Goal: Information Seeking & Learning: Learn about a topic

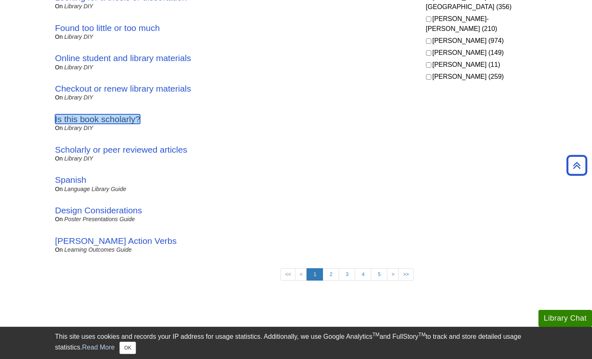
scroll to position [553, 0]
click at [328, 279] on link "2" at bounding box center [331, 275] width 16 height 12
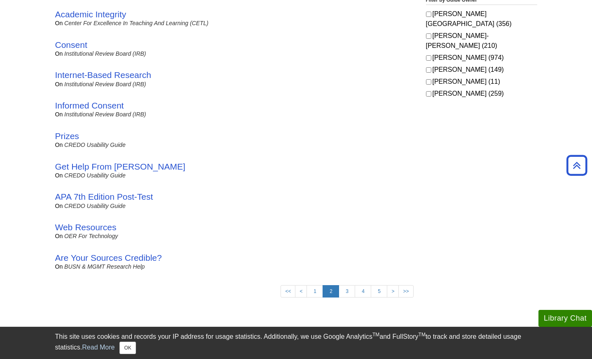
scroll to position [547, 0]
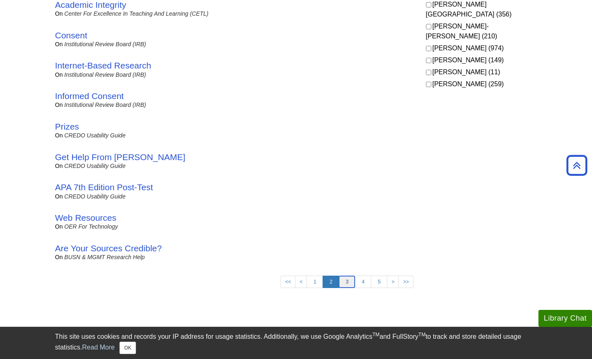
click at [350, 286] on link "3" at bounding box center [347, 281] width 16 height 12
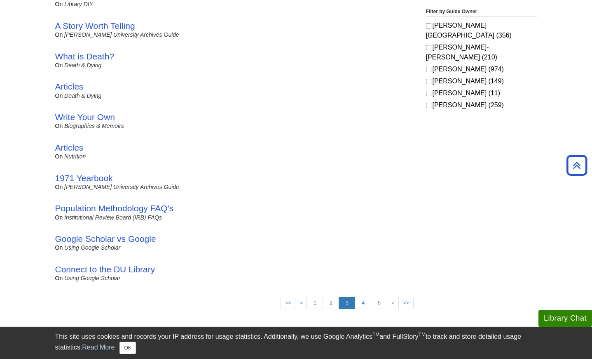
scroll to position [528, 0]
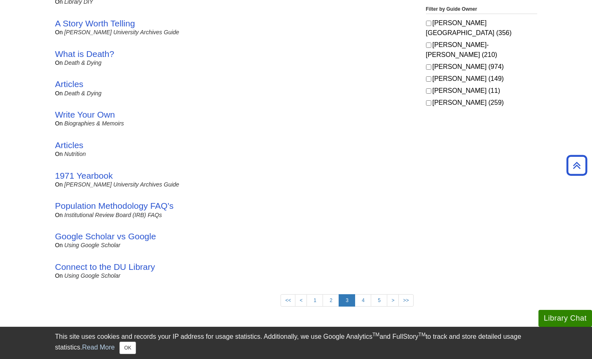
click at [355, 304] on link "4" at bounding box center [363, 300] width 16 height 12
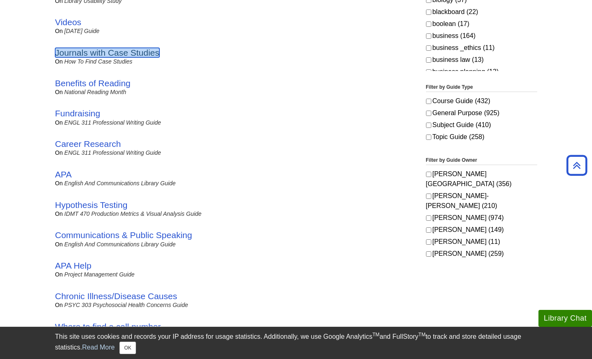
scroll to position [530, 0]
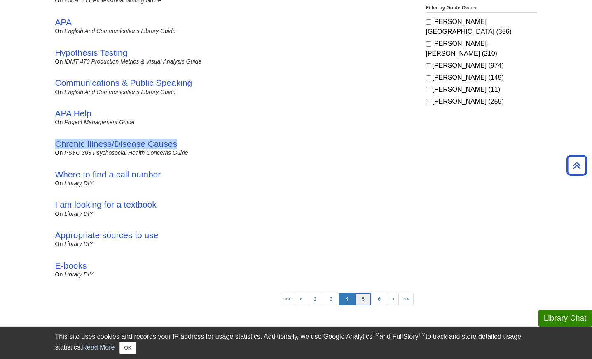
click at [367, 300] on link "5" at bounding box center [363, 299] width 16 height 12
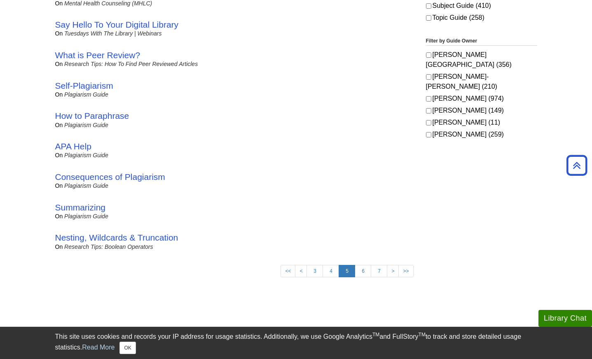
scroll to position [506, 0]
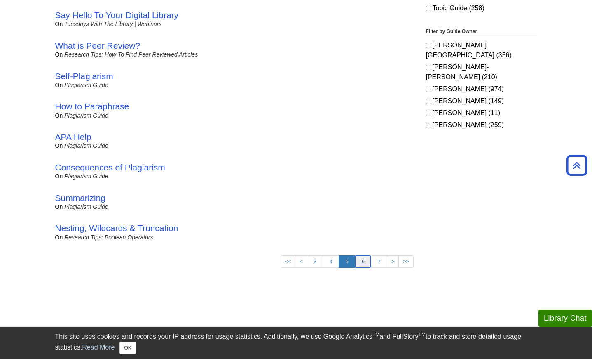
click at [361, 267] on link "6" at bounding box center [363, 261] width 16 height 12
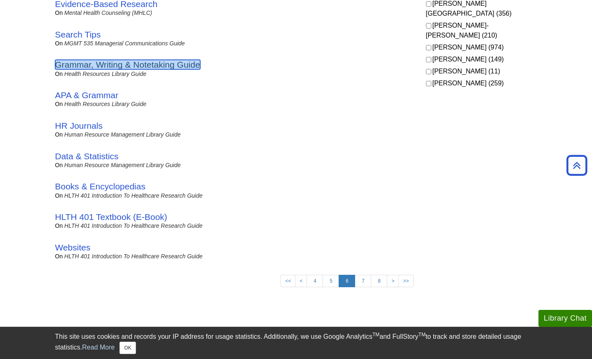
scroll to position [549, 0]
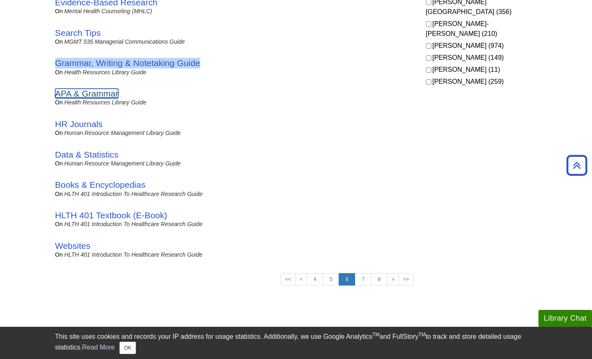
click at [99, 98] on link "APA & Grammar" at bounding box center [86, 93] width 63 height 9
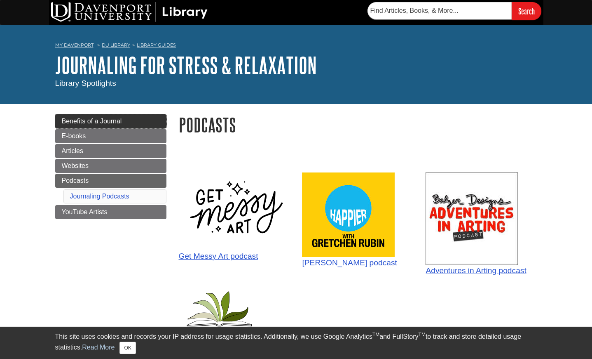
click at [119, 128] on link "Benefits of a Journal" at bounding box center [110, 121] width 111 height 14
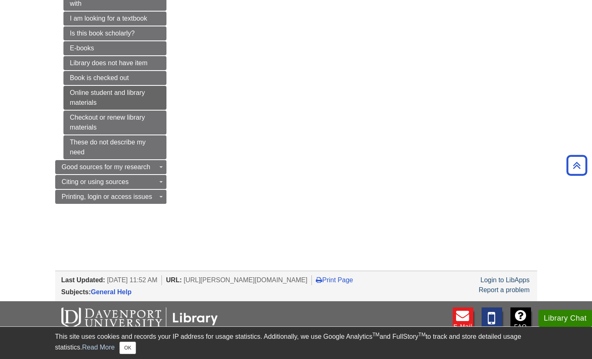
scroll to position [249, 0]
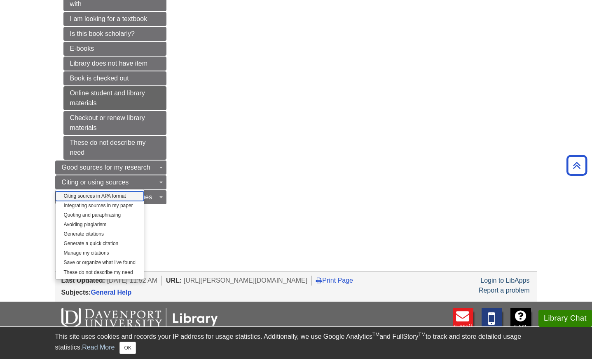
click at [122, 200] on link "Citing sources in APA format" at bounding box center [100, 195] width 88 height 9
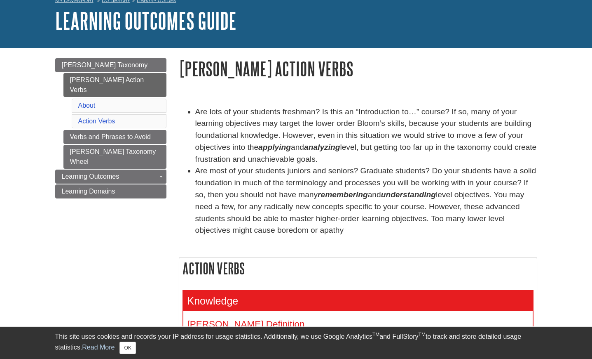
scroll to position [87, 0]
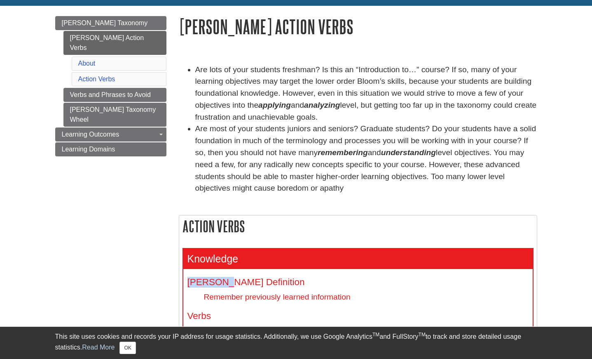
drag, startPoint x: 237, startPoint y: 276, endPoint x: 224, endPoint y: 284, distance: 14.9
click at [224, 284] on div "Knowledge Bloom's Definition Remember previously learned information Verbs Arra…" at bounding box center [357, 326] width 349 height 156
click at [225, 283] on h4 "Bloom's Definition" at bounding box center [358, 282] width 341 height 10
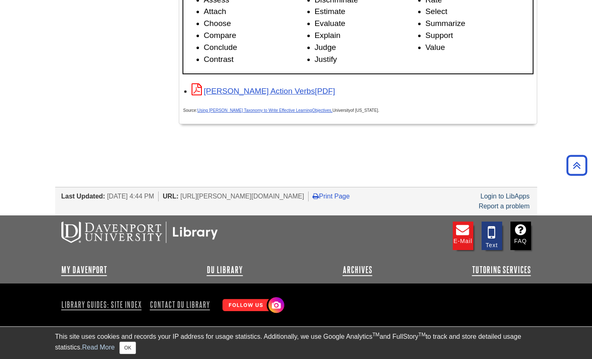
scroll to position [1385, 0]
click at [309, 115] on p "Source: Using Bloom’s Taxonomy to Write Effective Learning Objectives, Universi…" at bounding box center [357, 109] width 349 height 12
click at [308, 112] on link "Using Bloom’s Taxonomy to Write Effective Learning" at bounding box center [254, 110] width 115 height 5
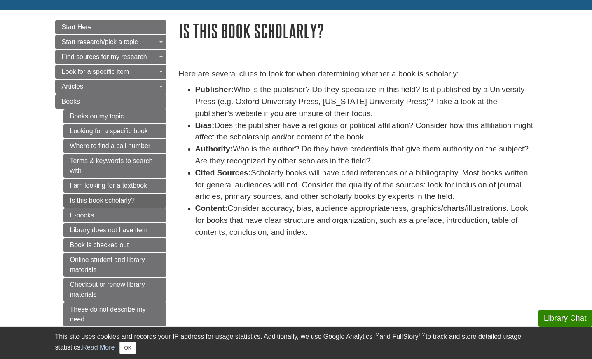
scroll to position [83, 0]
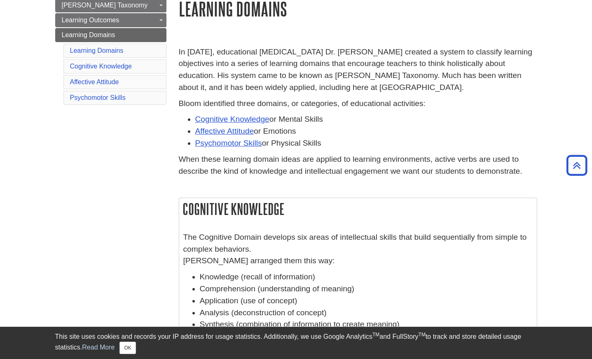
scroll to position [100, 0]
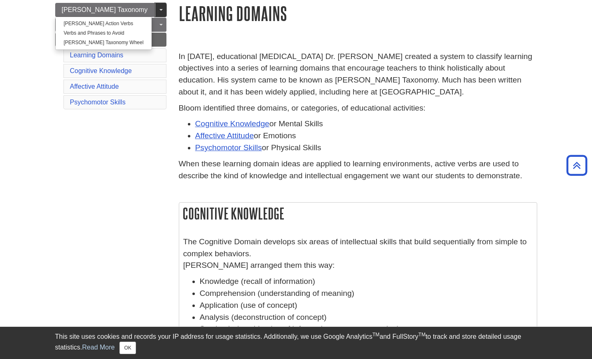
click at [156, 16] on link "Toggle Dropdown" at bounding box center [161, 10] width 12 height 14
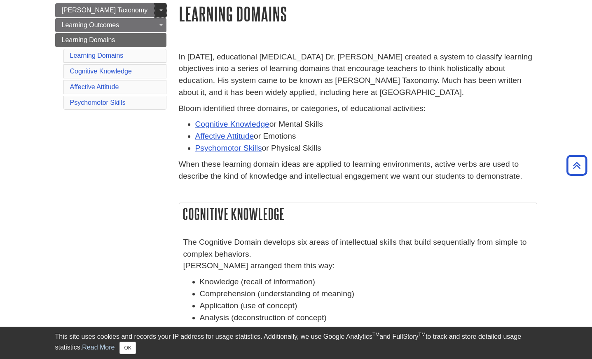
scroll to position [98, 0]
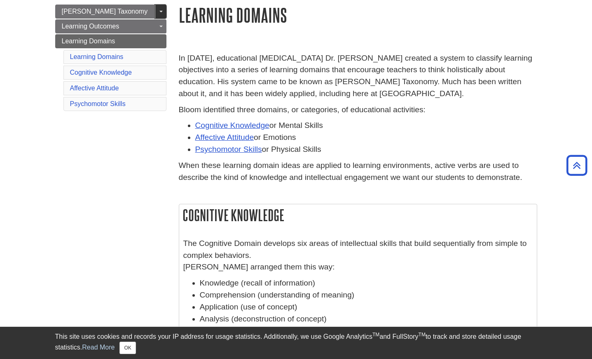
click at [157, 13] on link "Toggle Dropdown" at bounding box center [161, 12] width 12 height 14
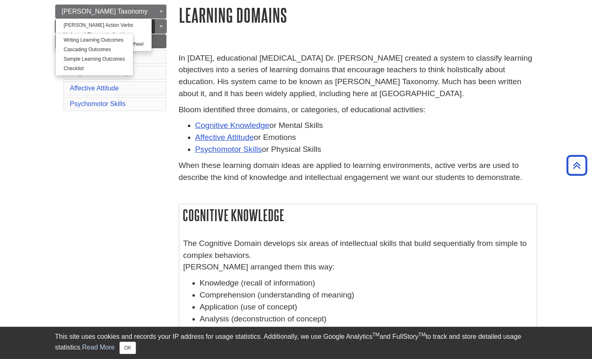
click at [150, 33] on link "Learning Outcomes" at bounding box center [110, 26] width 111 height 14
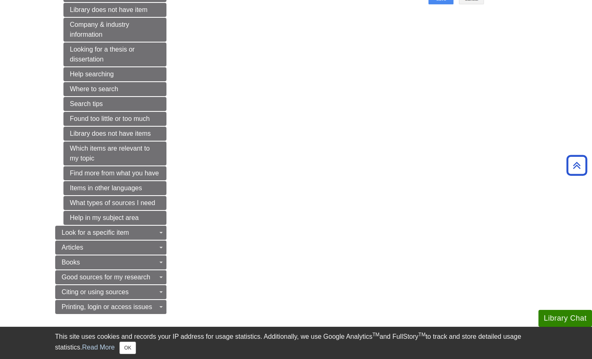
scroll to position [645, 0]
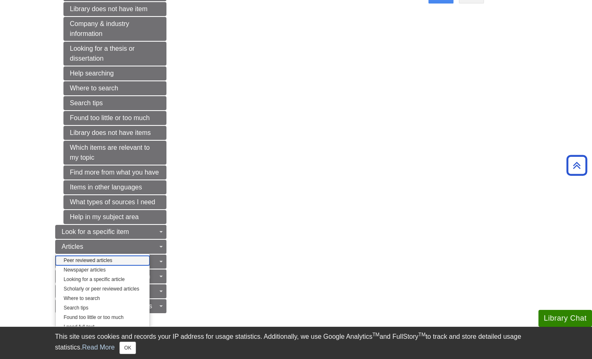
click at [150, 263] on link "Peer reviewed articles" at bounding box center [103, 260] width 94 height 9
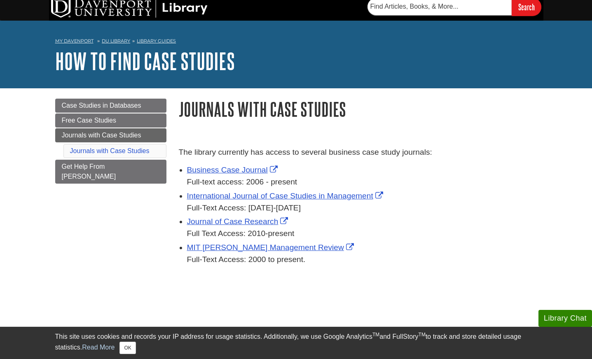
scroll to position [5, 0]
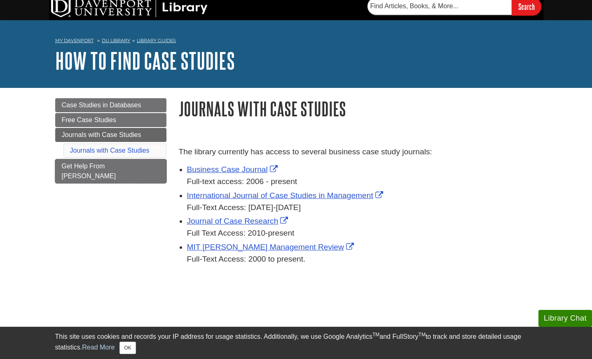
drag, startPoint x: 122, startPoint y: 172, endPoint x: 120, endPoint y: 176, distance: 4.3
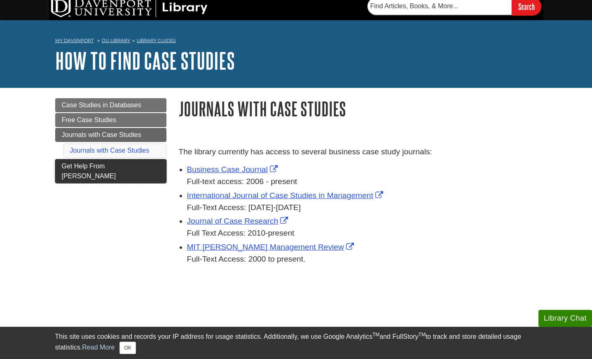
click at [124, 171] on link "Get Help From Emily" at bounding box center [110, 171] width 111 height 24
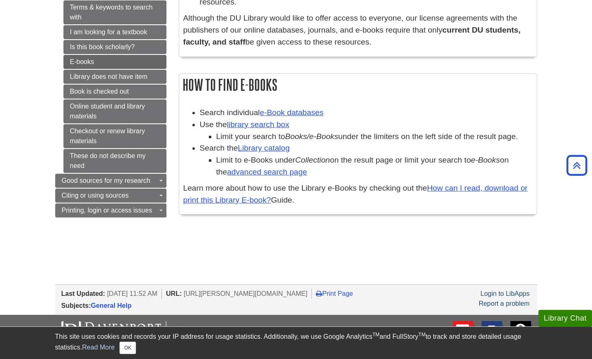
scroll to position [238, 0]
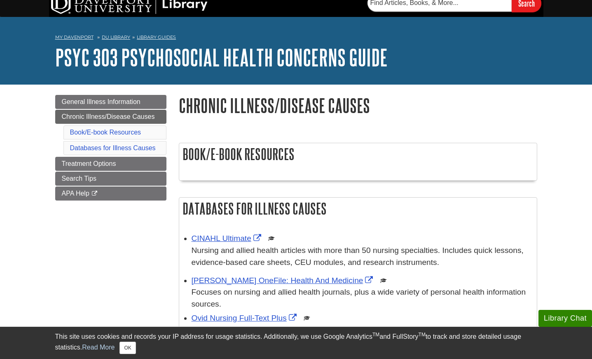
scroll to position [38, 0]
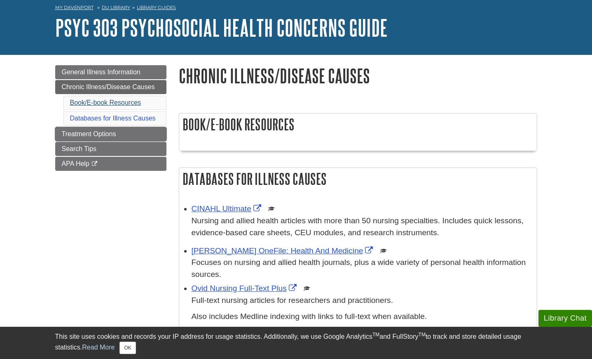
drag, startPoint x: 115, startPoint y: 133, endPoint x: 90, endPoint y: 107, distance: 36.1
click at [116, 132] on span "Treatment Options" at bounding box center [89, 133] width 54 height 7
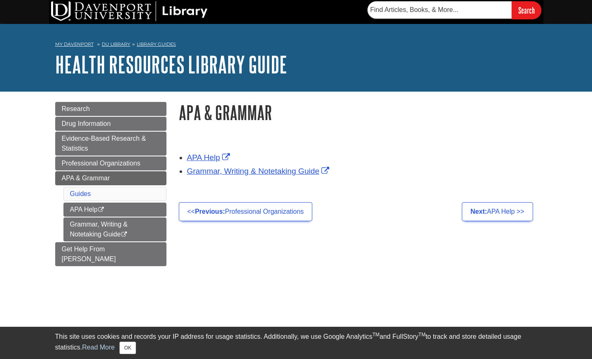
scroll to position [2, 0]
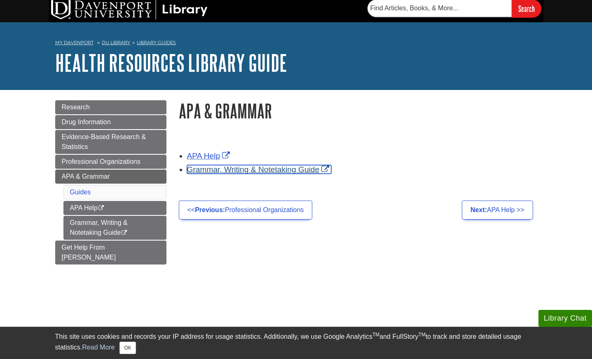
click at [210, 170] on link "Grammar, Writing & Notetaking Guide" at bounding box center [259, 169] width 145 height 9
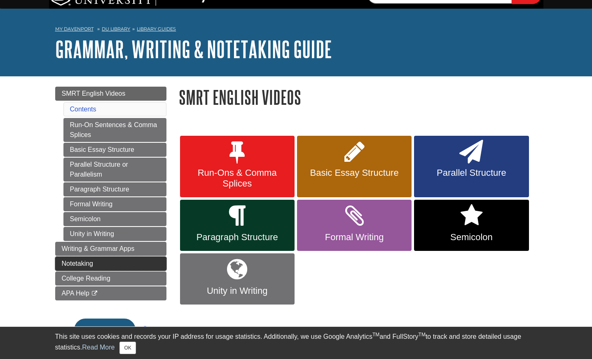
scroll to position [15, 0]
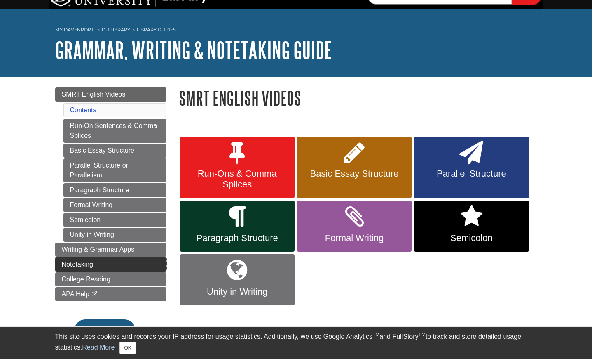
click at [69, 267] on span "Notetaking" at bounding box center [78, 263] width 32 height 7
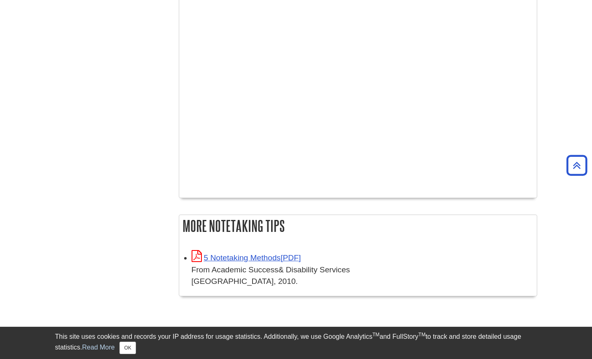
scroll to position [259, 0]
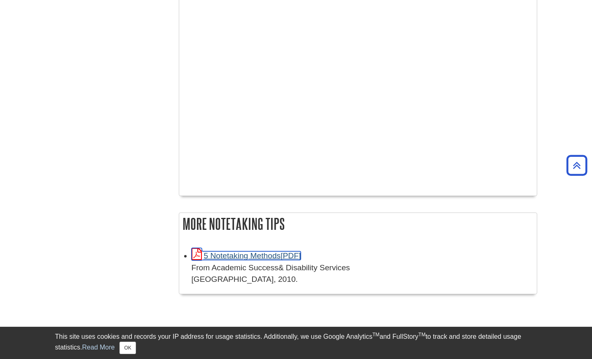
click at [274, 254] on link "5 Notetaking Methods" at bounding box center [247, 255] width 110 height 9
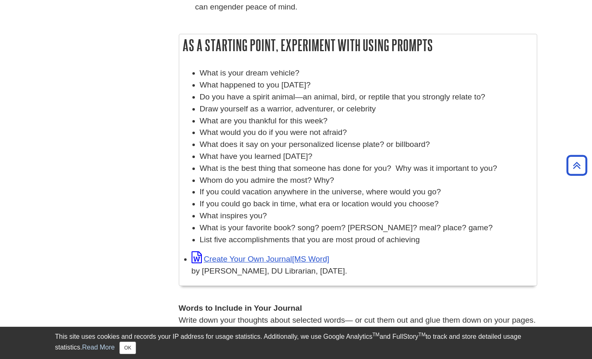
scroll to position [388, 0]
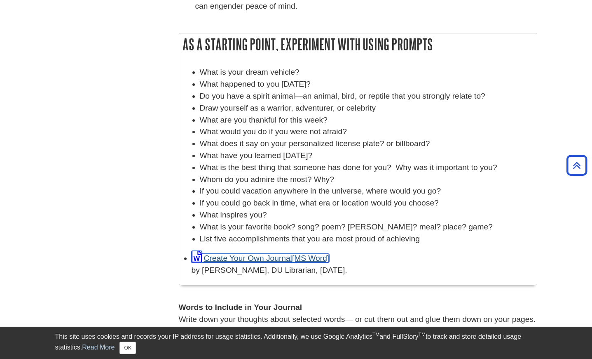
click at [292, 260] on link "Create Your Own Journal" at bounding box center [261, 257] width 138 height 9
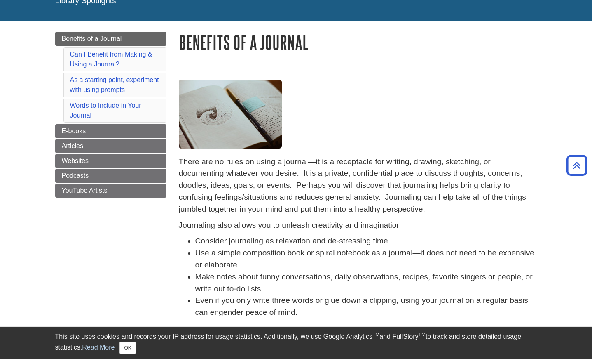
scroll to position [83, 0]
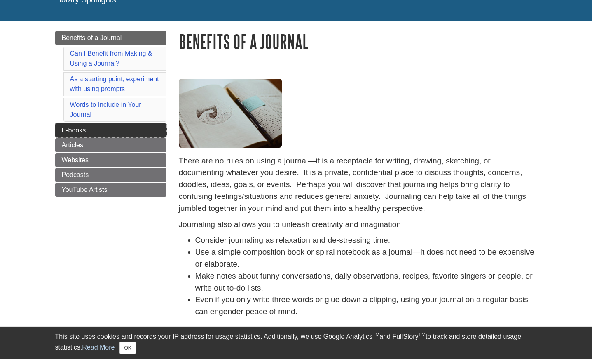
click at [154, 130] on link "E-books" at bounding box center [110, 130] width 111 height 14
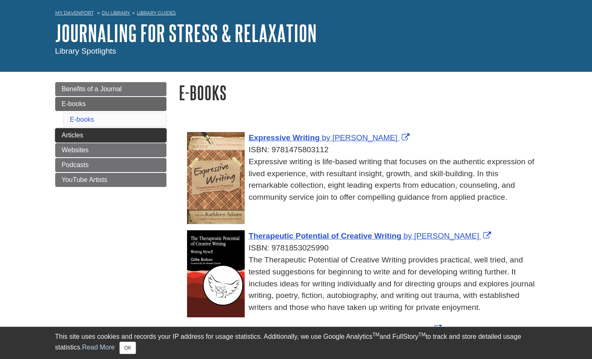
scroll to position [33, 0]
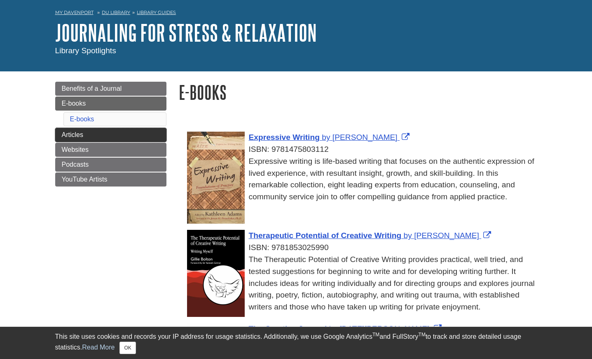
click at [103, 140] on link "Articles" at bounding box center [110, 135] width 111 height 14
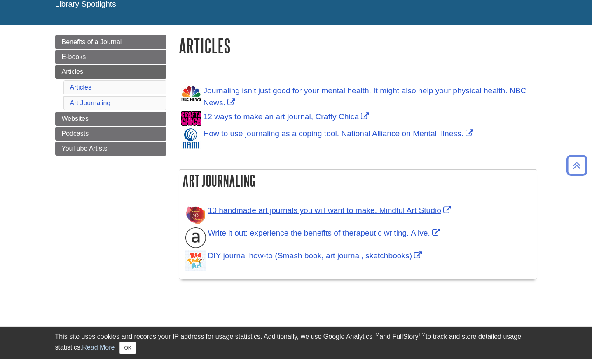
scroll to position [82, 0]
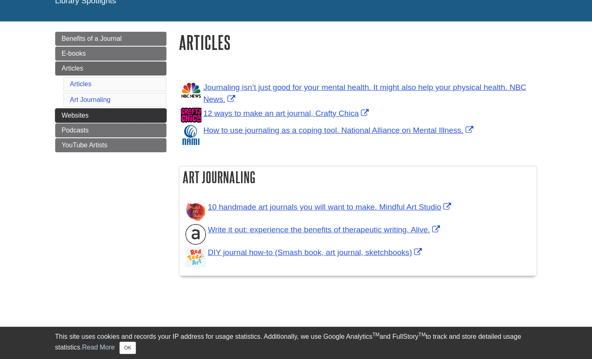
click at [125, 122] on link "Websites" at bounding box center [110, 115] width 111 height 14
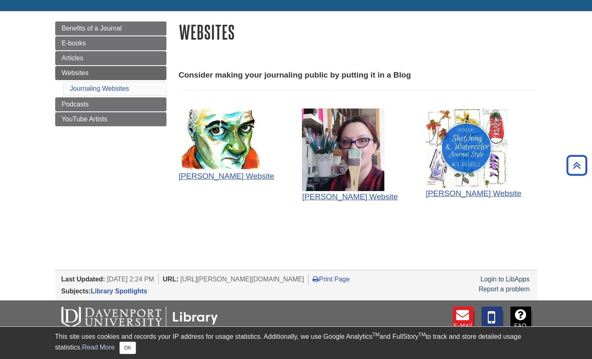
scroll to position [93, 0]
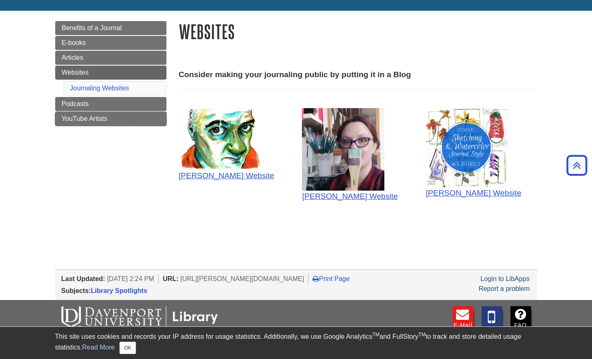
click at [108, 126] on link "YouTube Artists" at bounding box center [110, 119] width 111 height 14
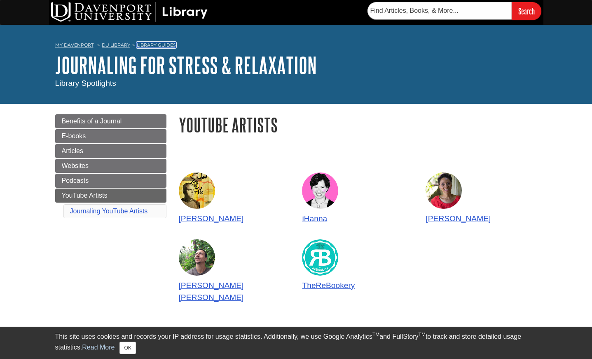
click at [172, 47] on link "Library Guides" at bounding box center [156, 45] width 39 height 6
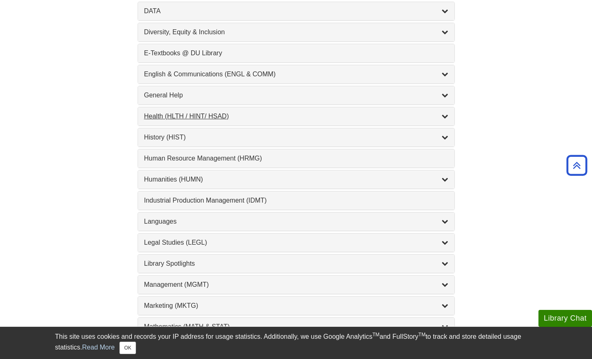
scroll to position [469, 0]
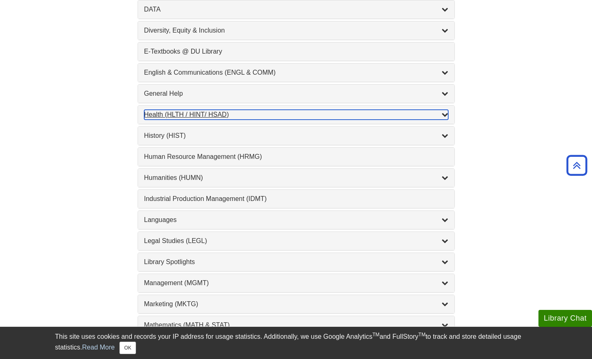
click at [251, 120] on div "Health (HLTH / HINT/ HSAD) , 12 guides" at bounding box center [296, 115] width 304 height 10
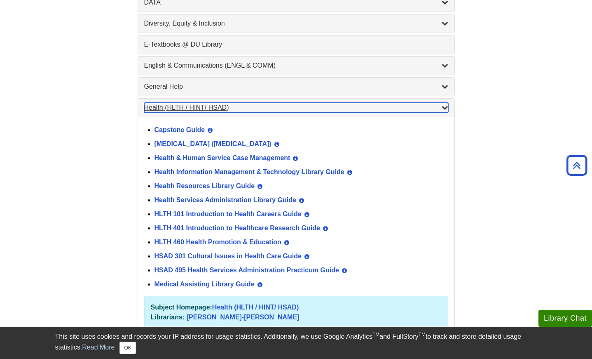
scroll to position [477, 0]
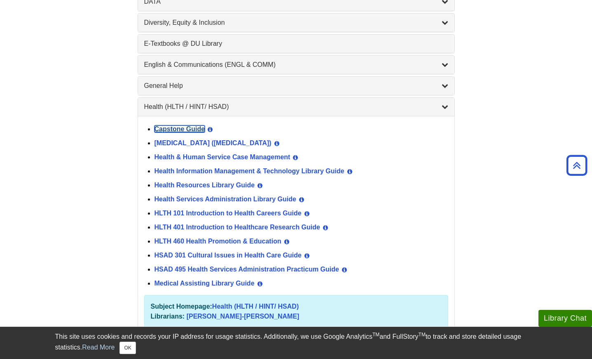
click at [185, 127] on link "Capstone Guide" at bounding box center [180, 128] width 51 height 7
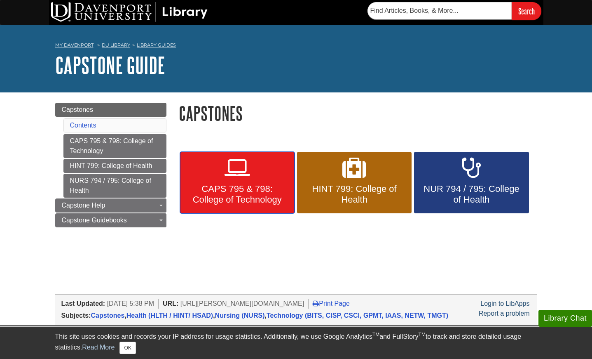
click at [258, 185] on span "CAPS 795 & 798: College of Technology" at bounding box center [237, 193] width 102 height 21
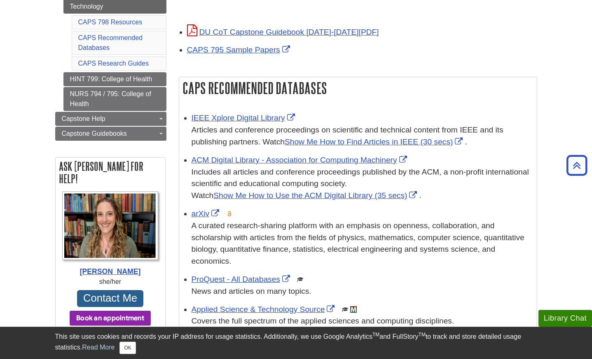
scroll to position [129, 0]
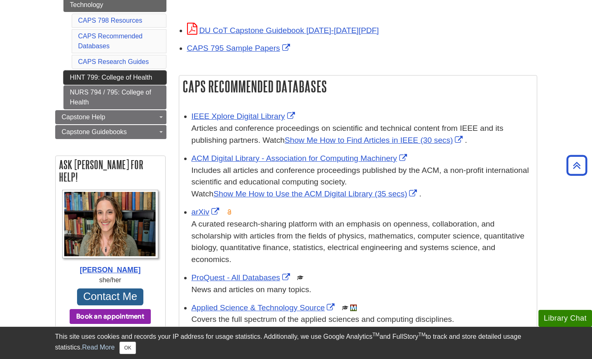
click at [89, 82] on link "HINT 799: College of Health" at bounding box center [114, 77] width 103 height 14
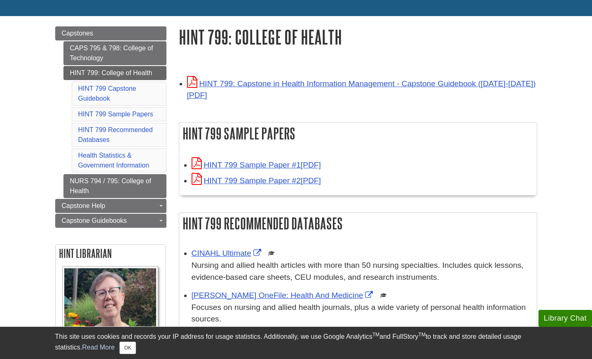
scroll to position [81, 0]
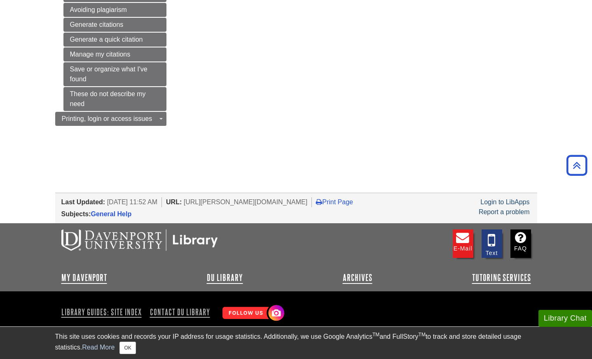
scroll to position [282, 0]
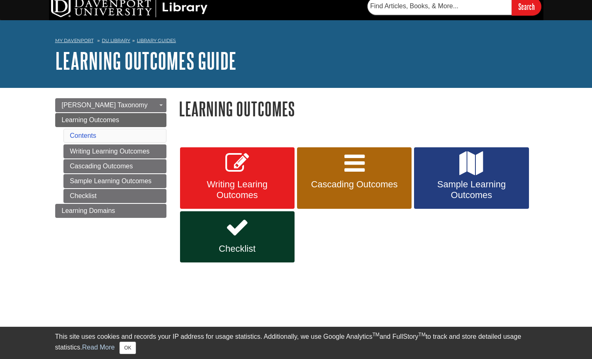
scroll to position [5, 0]
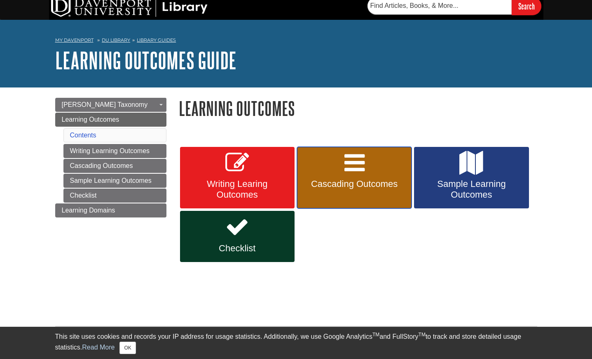
click at [369, 185] on span "Cascading Outcomes" at bounding box center [354, 183] width 102 height 11
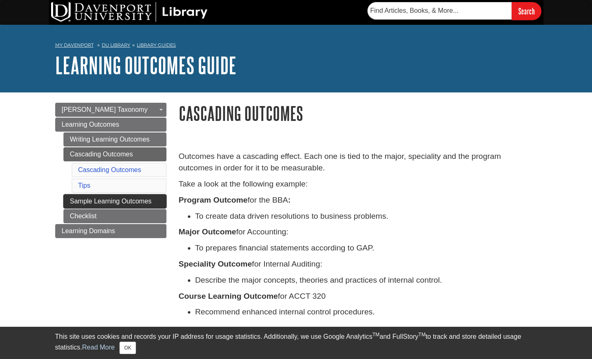
click at [122, 202] on link "Sample Learning Outcomes" at bounding box center [114, 201] width 103 height 14
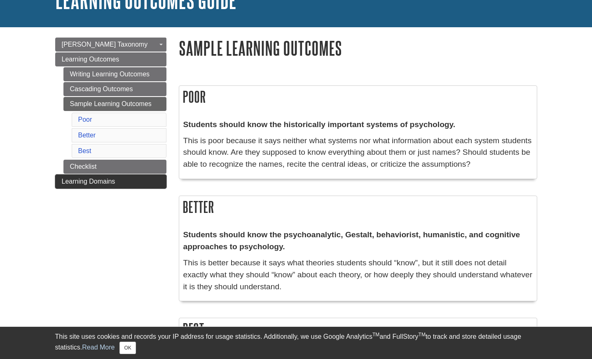
scroll to position [66, 0]
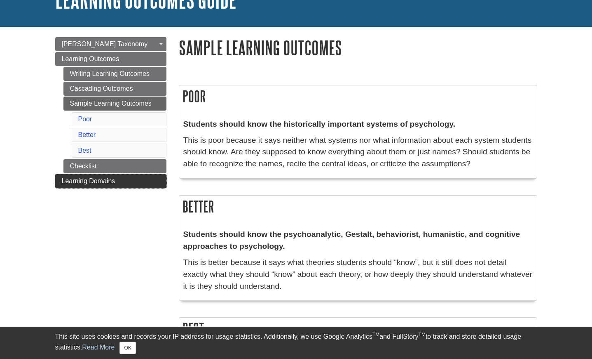
click at [105, 181] on span "Learning Domains" at bounding box center [89, 180] width 54 height 7
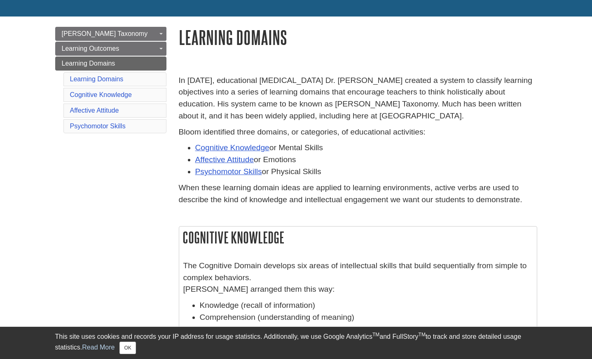
scroll to position [76, 0]
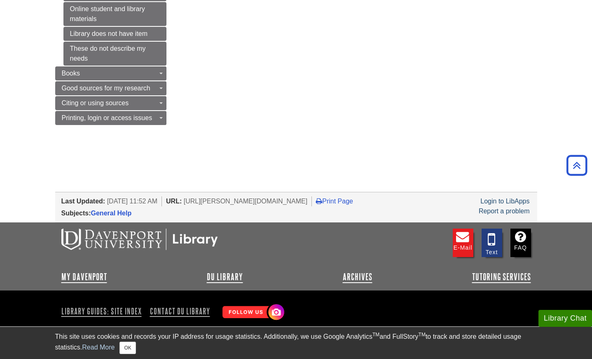
scroll to position [371, 0]
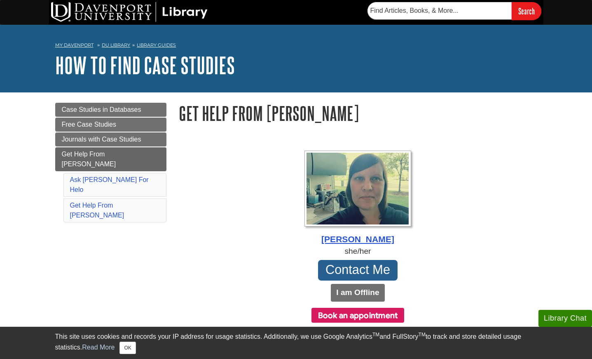
click at [135, 118] on ul "Case Studies in Databases Free Case Studies Journals with Case Studies Get Help…" at bounding box center [110, 163] width 111 height 121
click at [141, 110] on span "Case Studies in Databases" at bounding box center [102, 109] width 80 height 7
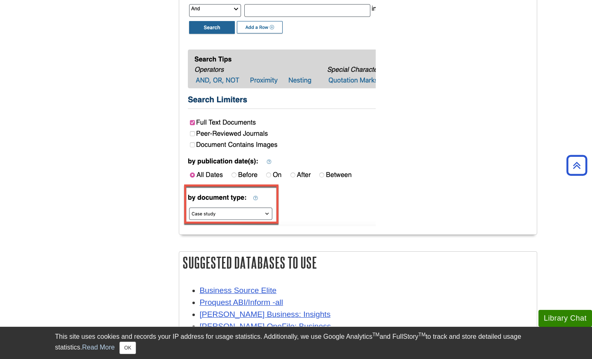
scroll to position [1156, 0]
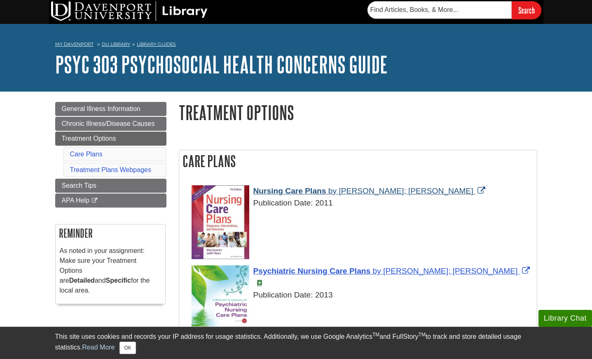
scroll to position [2, 0]
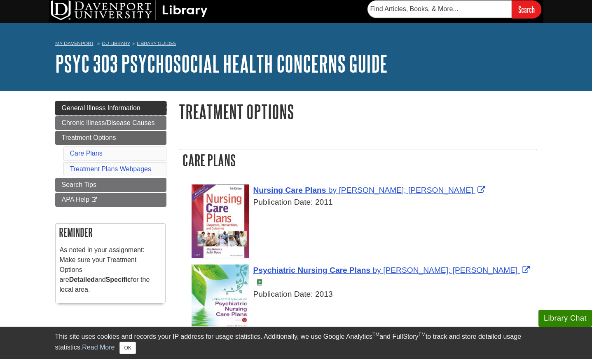
click at [106, 114] on link "General Illness Information" at bounding box center [110, 108] width 111 height 14
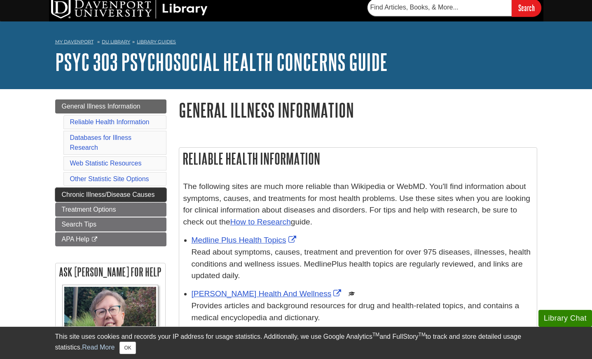
scroll to position [4, 0]
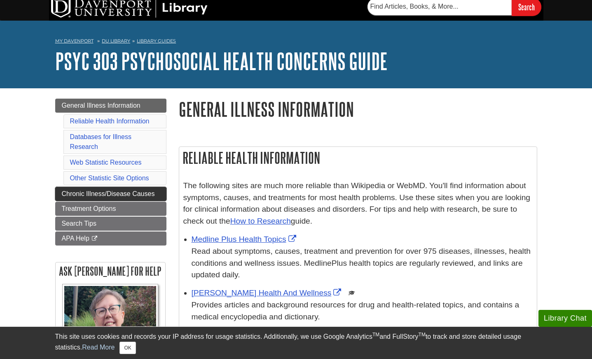
click at [120, 197] on span "Chronic Illness/Disease Causes" at bounding box center [108, 193] width 93 height 7
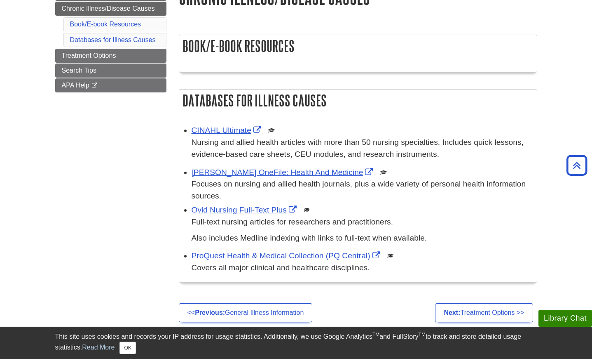
scroll to position [118, 0]
